Goal: Find specific page/section: Find specific page/section

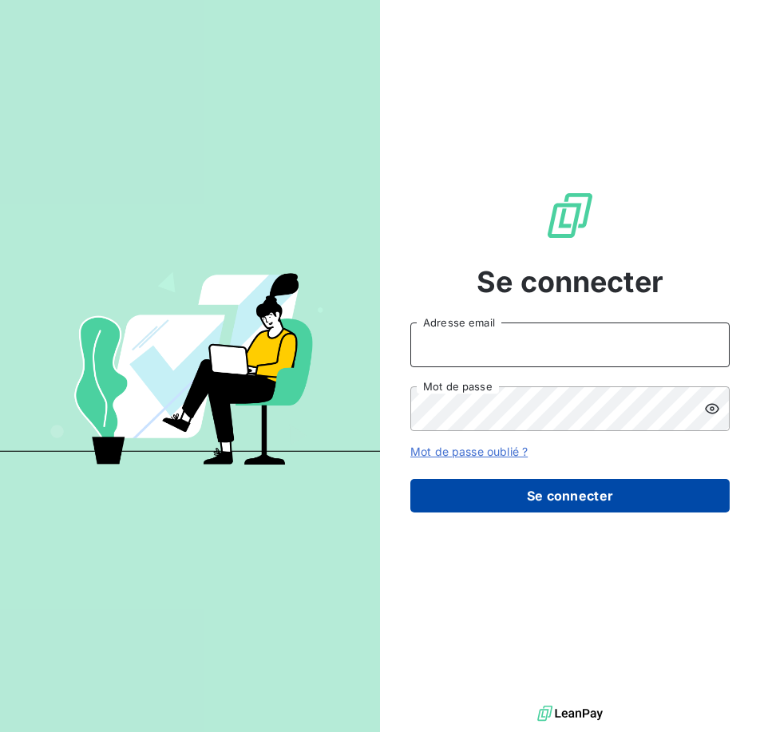
type input "[EMAIL_ADDRESS][DOMAIN_NAME]"
click at [579, 494] on button "Se connecter" at bounding box center [569, 496] width 319 height 34
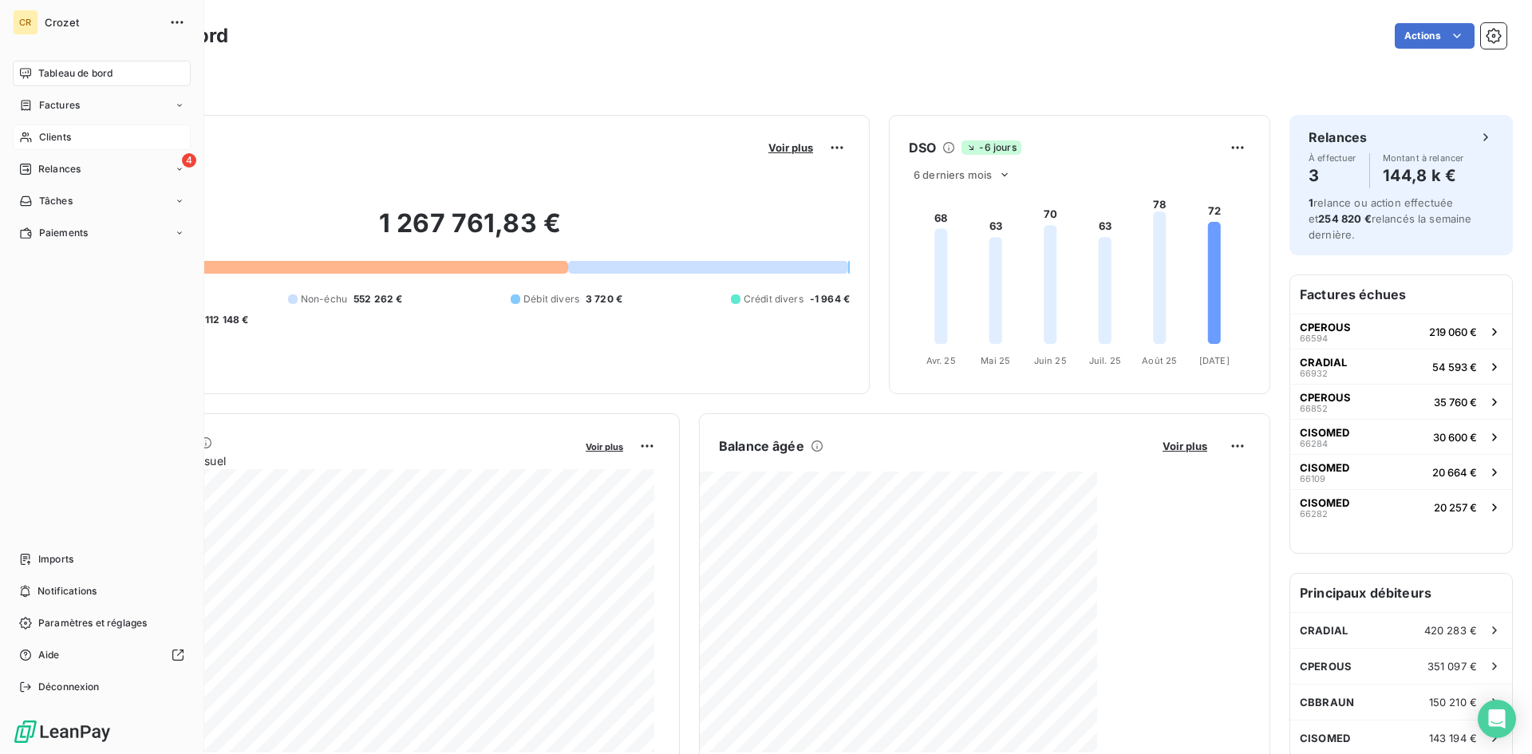
click at [71, 130] on span "Clients" at bounding box center [55, 137] width 32 height 14
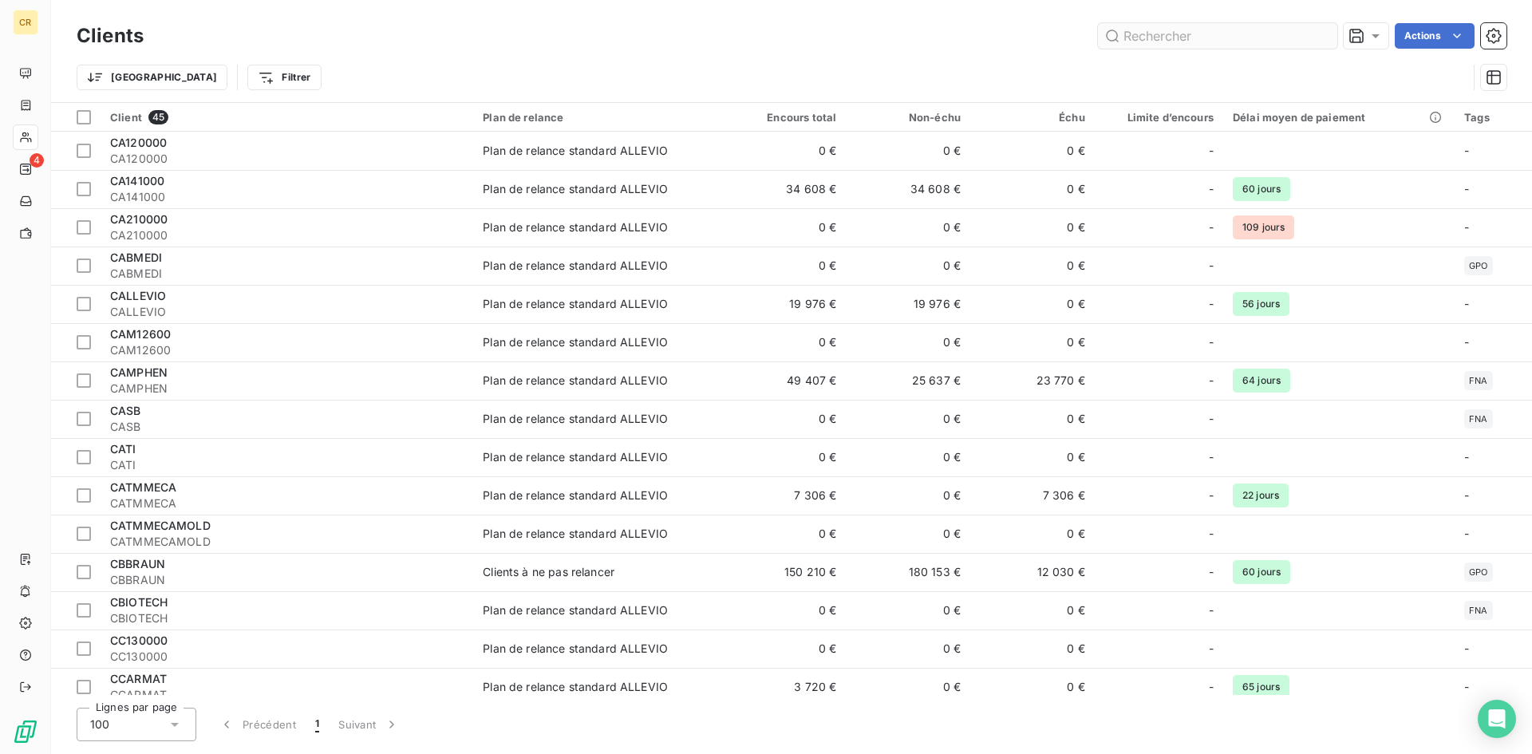
click at [759, 30] on input "text" at bounding box center [1217, 36] width 239 height 26
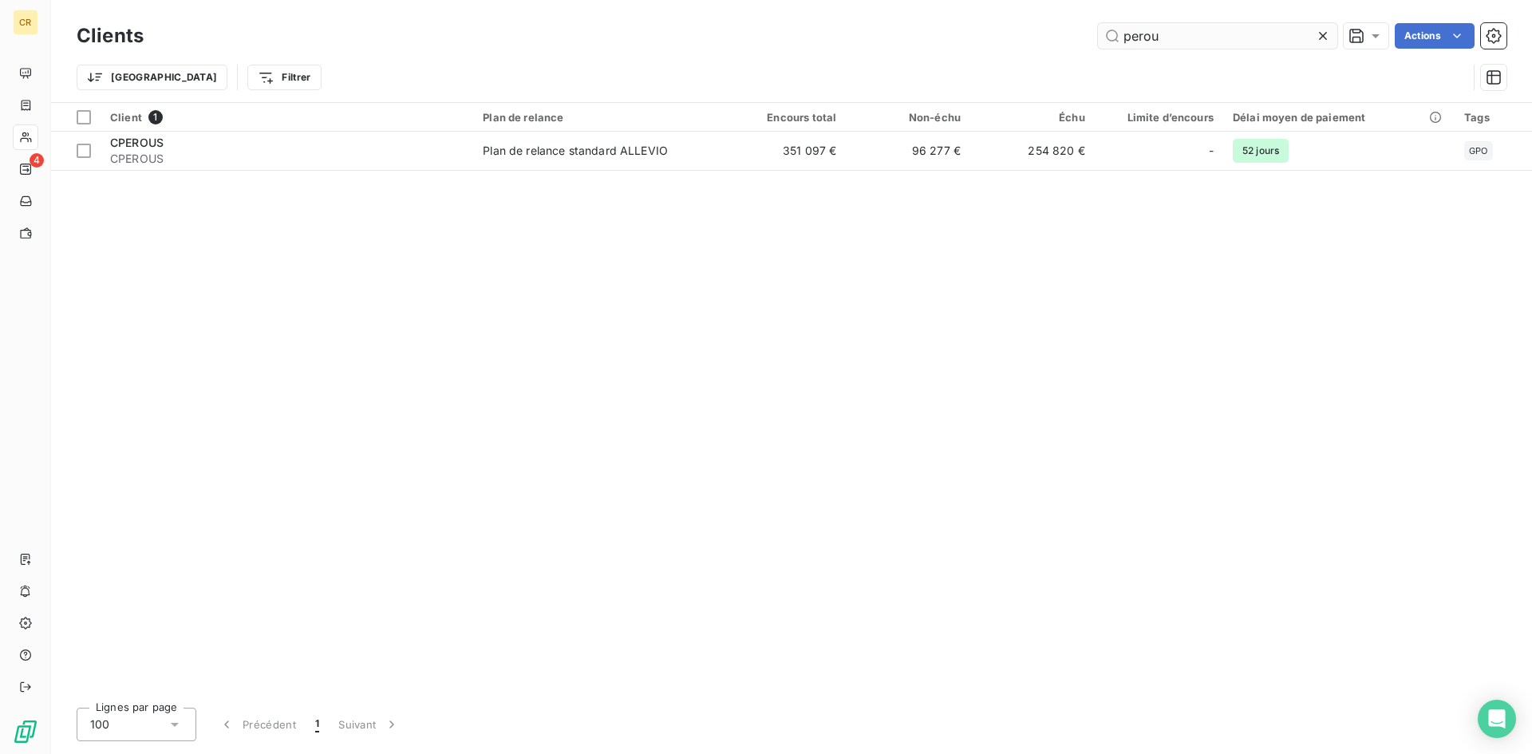
type input "perou"
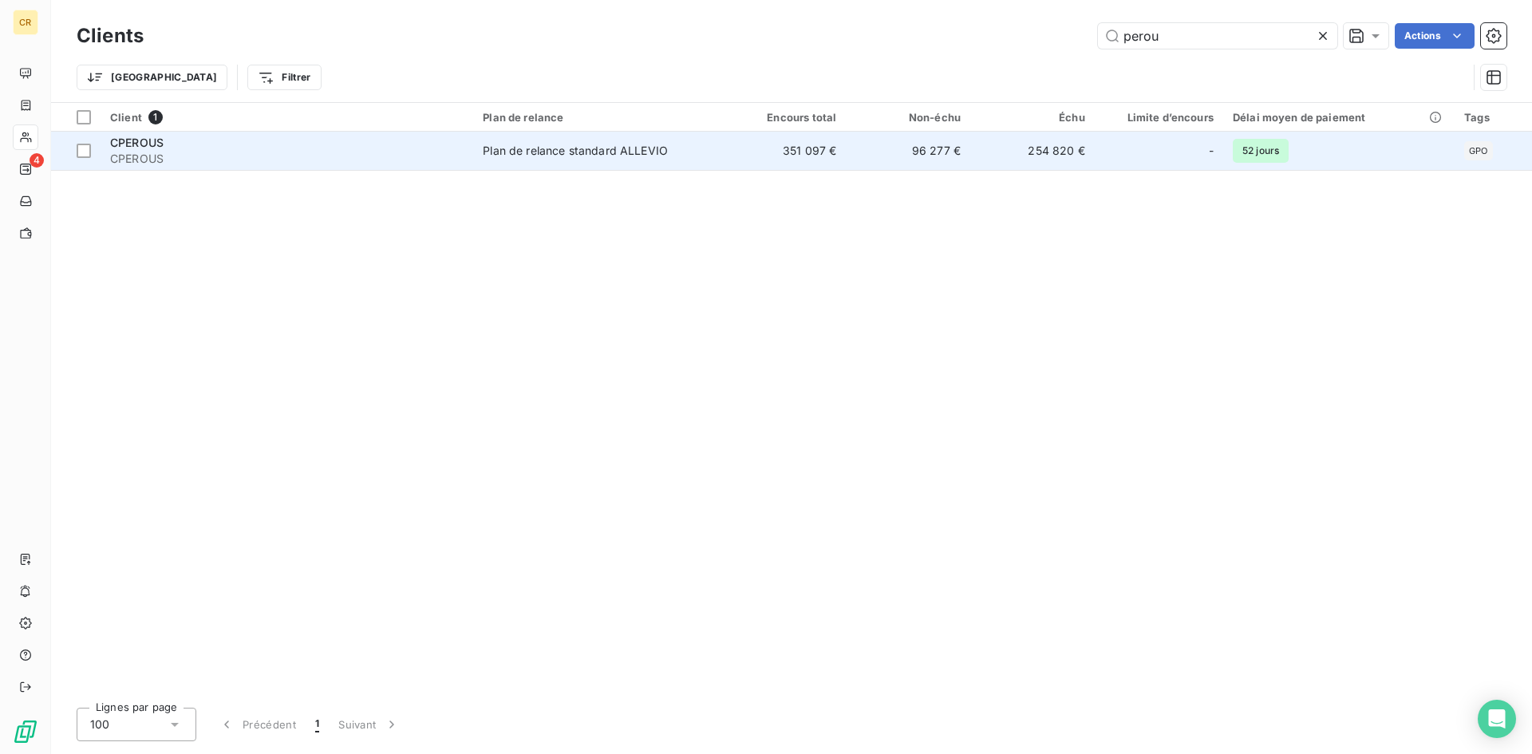
click at [759, 156] on td "96 277 €" at bounding box center [908, 151] width 124 height 38
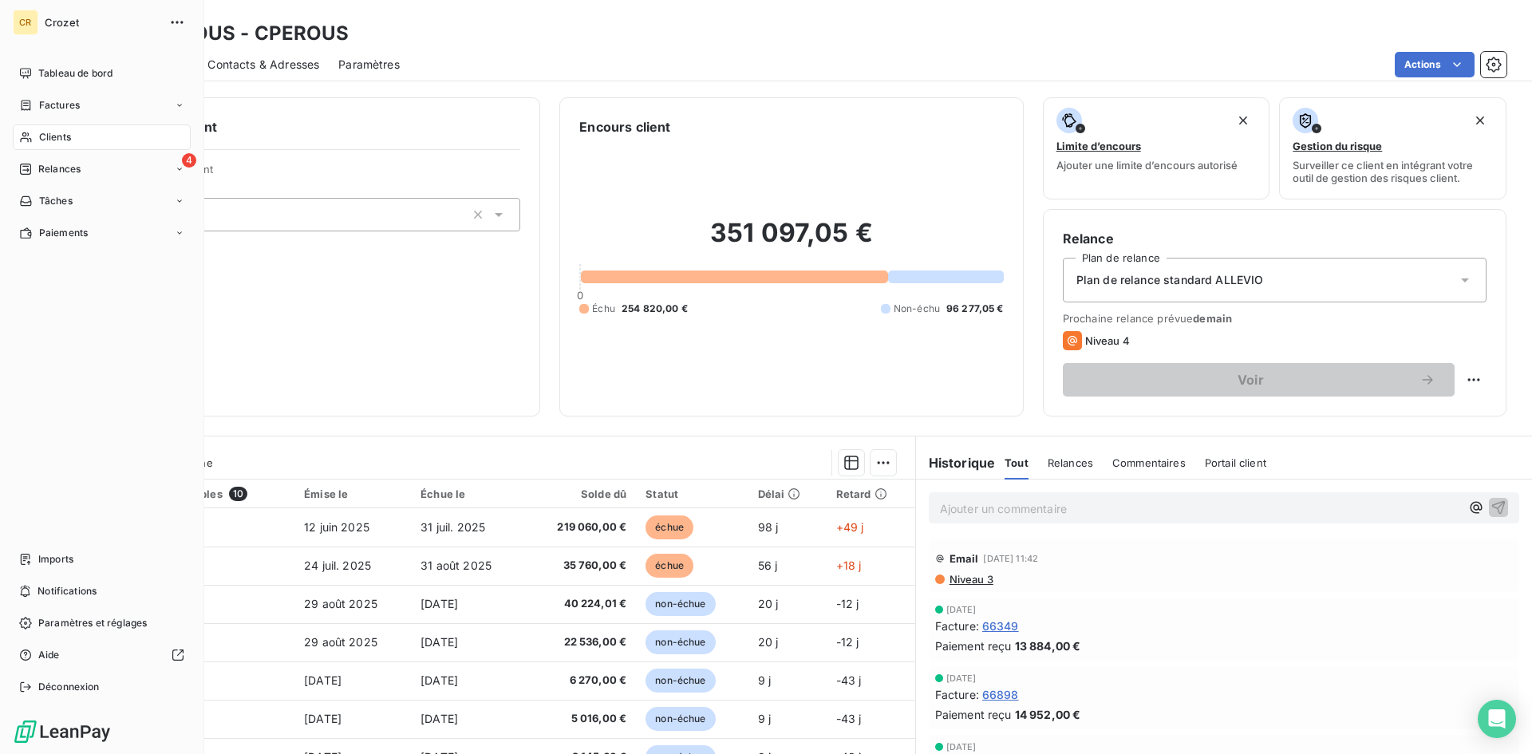
click at [32, 145] on div "Clients" at bounding box center [102, 137] width 178 height 26
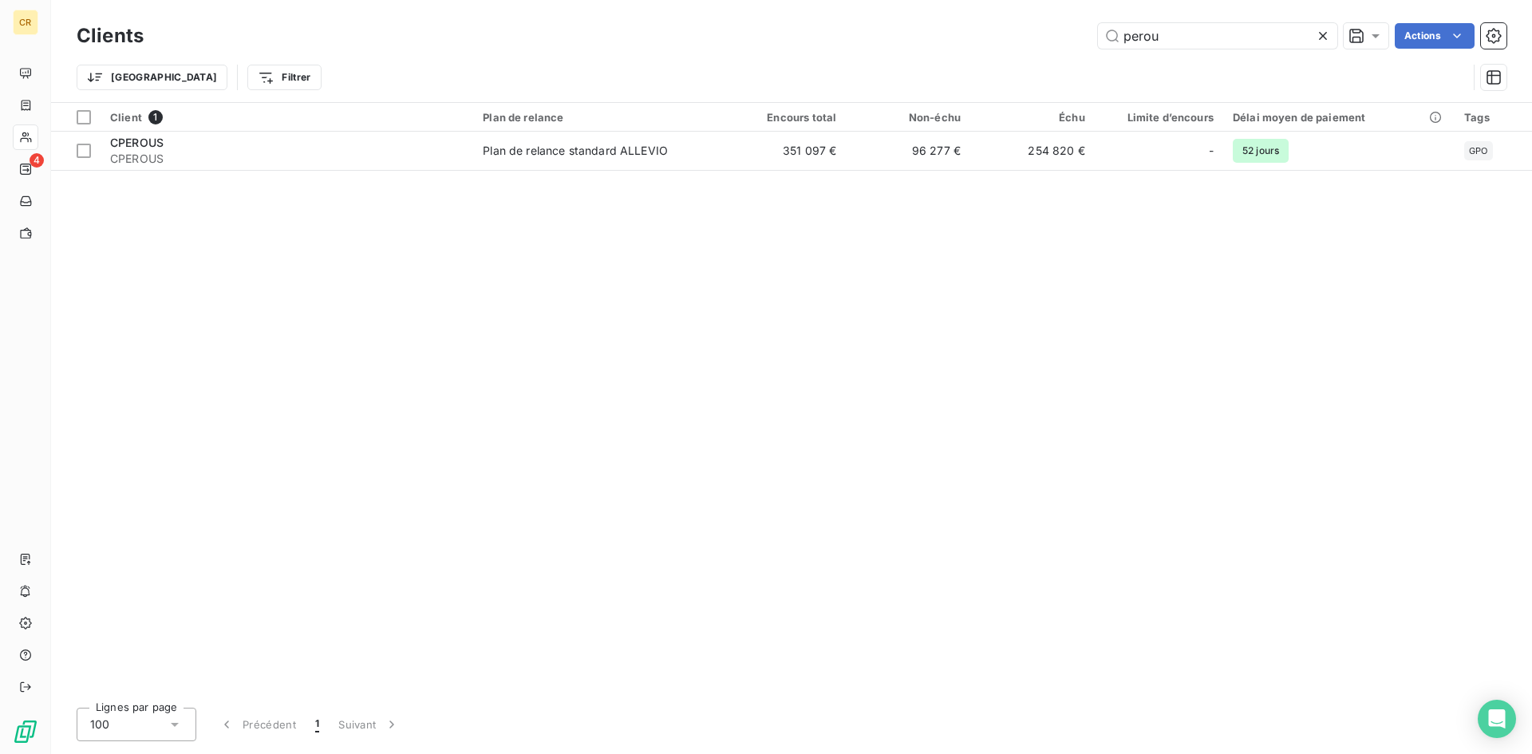
drag, startPoint x: 1133, startPoint y: 40, endPoint x: 879, endPoint y: 44, distance: 254.6
click at [759, 49] on div "Clients perou Actions" at bounding box center [792, 36] width 1430 height 34
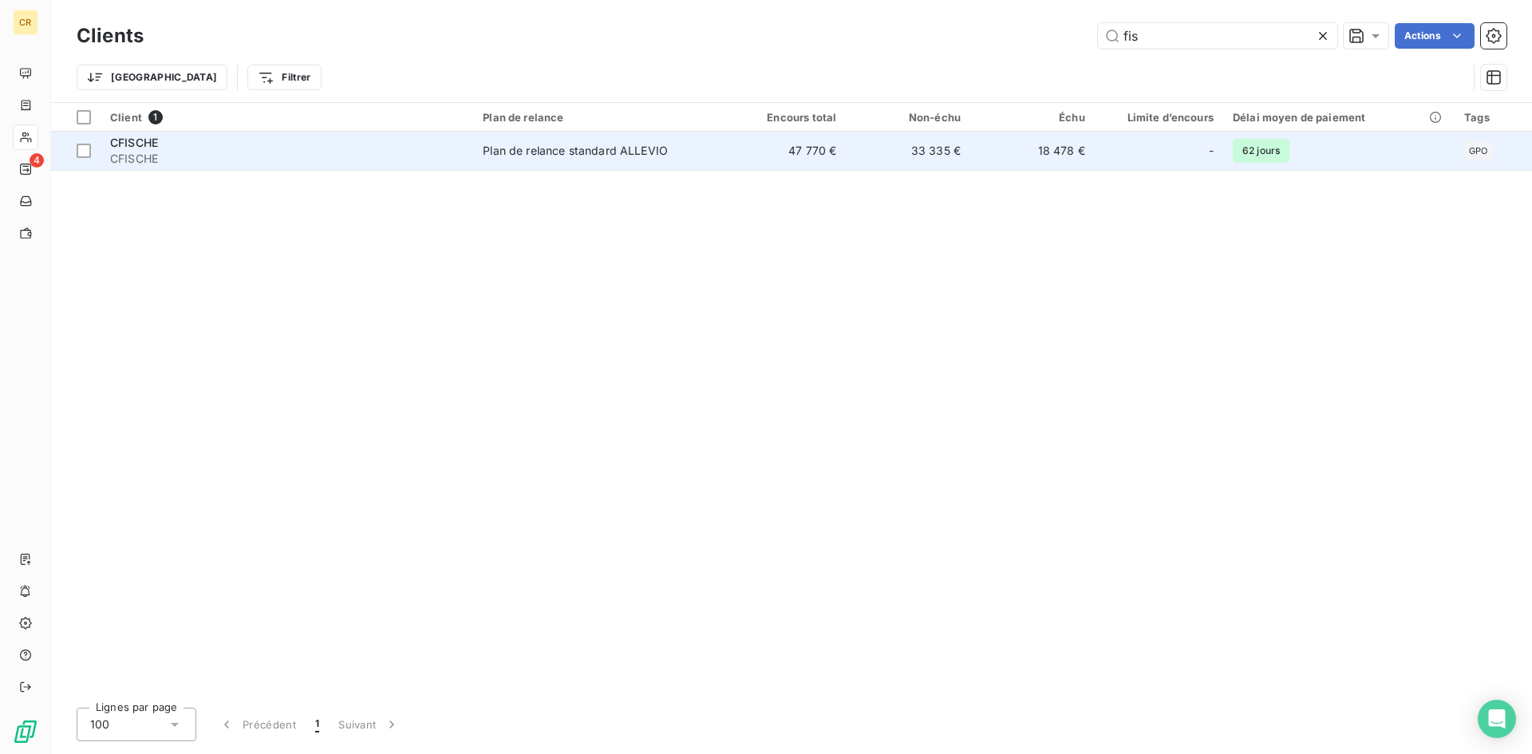
type input "fis"
click at [759, 149] on td "33 335 €" at bounding box center [908, 151] width 124 height 38
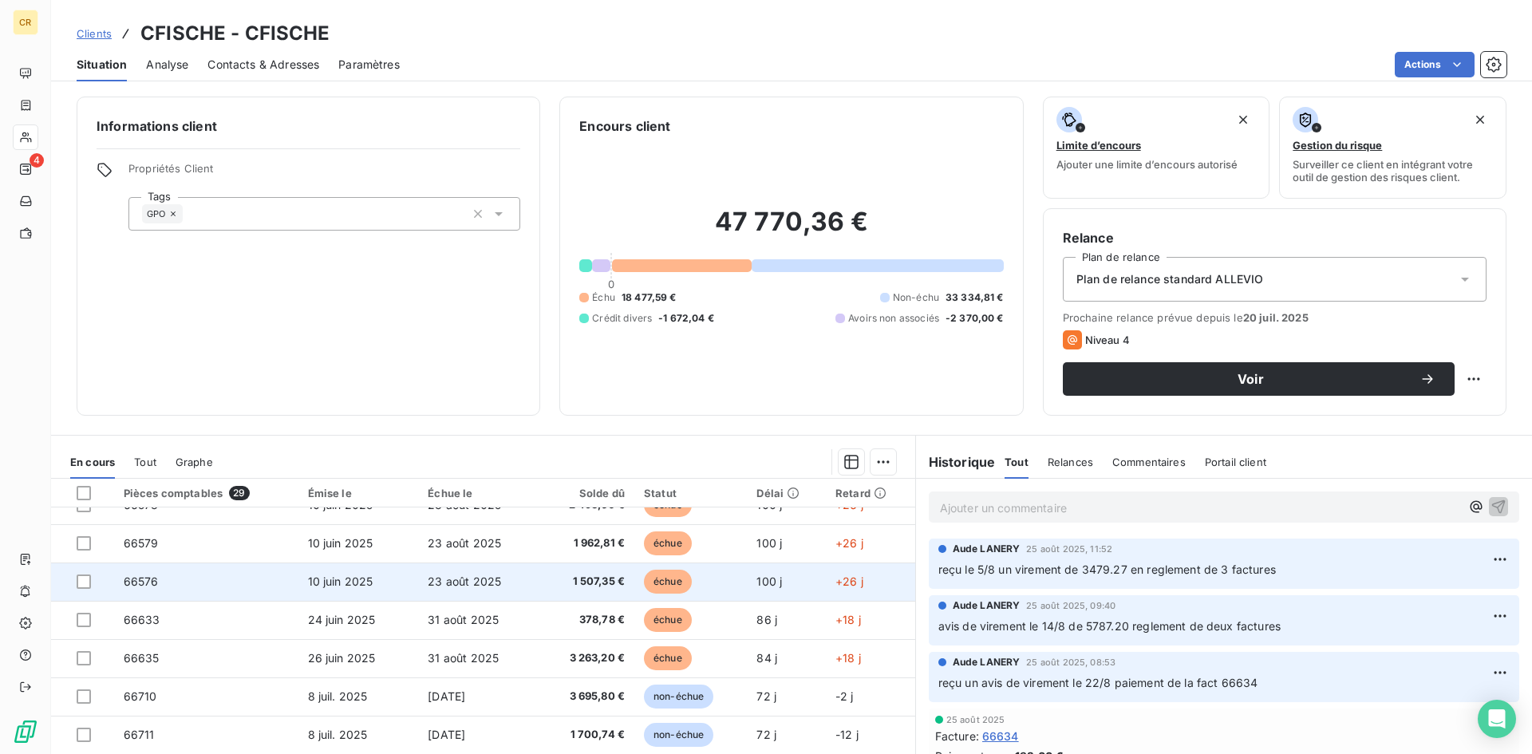
scroll to position [160, 0]
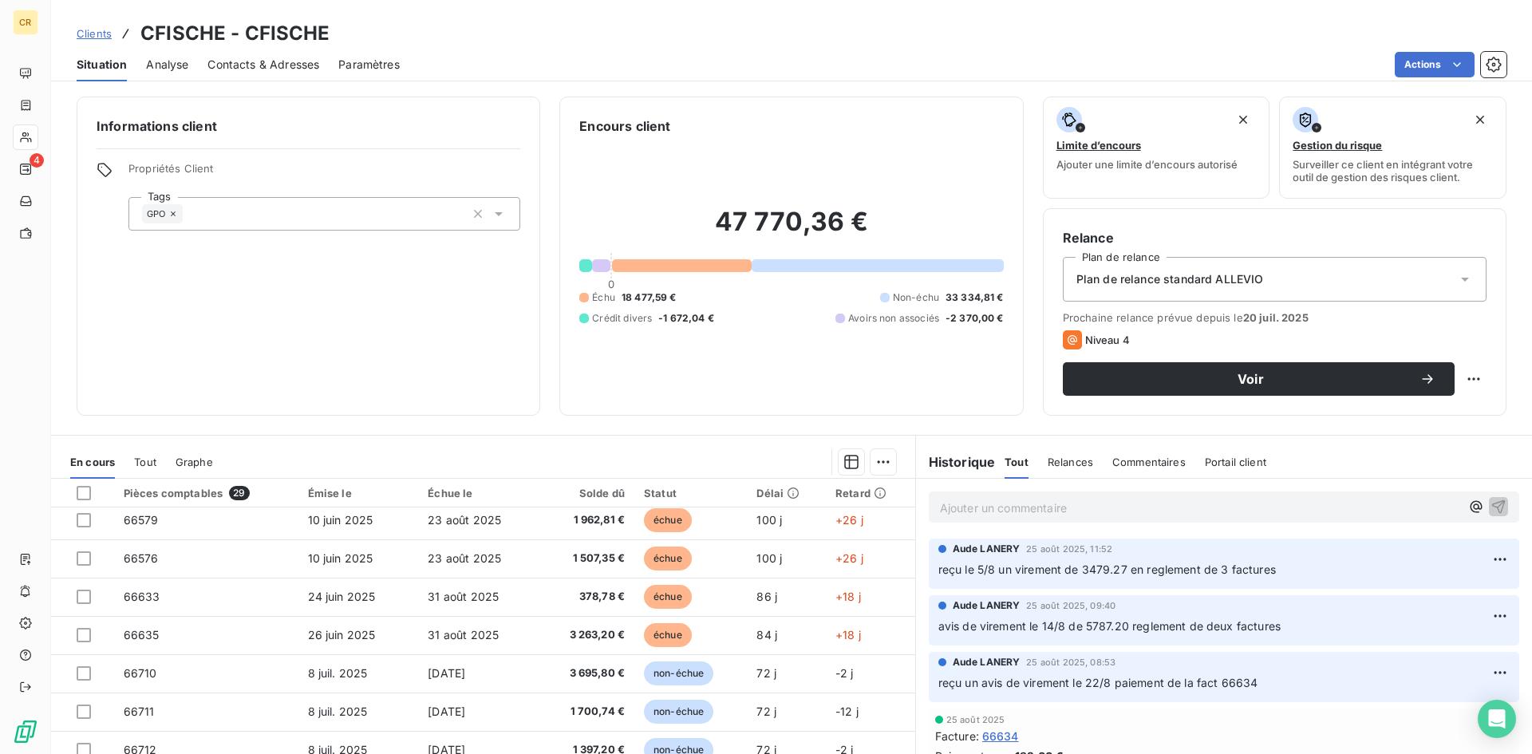
click at [346, 320] on div "Informations client Propriétés Client Tags GPO" at bounding box center [309, 256] width 464 height 319
